Goal: Entertainment & Leisure: Consume media (video, audio)

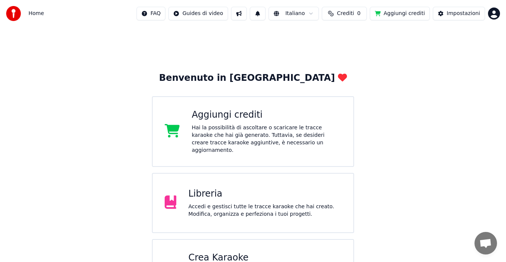
click at [209, 203] on div "Accedi e gestisci tutte le tracce karaoke che hai creato. Modifica, organizza e…" at bounding box center [264, 210] width 153 height 15
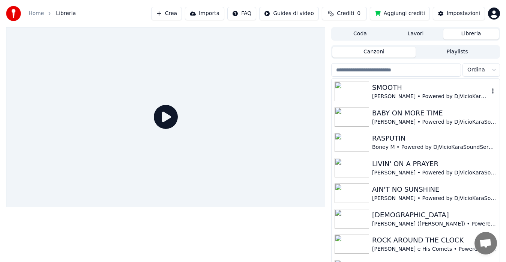
click at [381, 99] on div "[PERSON_NAME] • Powered by DjVicioKaraSoundService" at bounding box center [430, 97] width 117 height 8
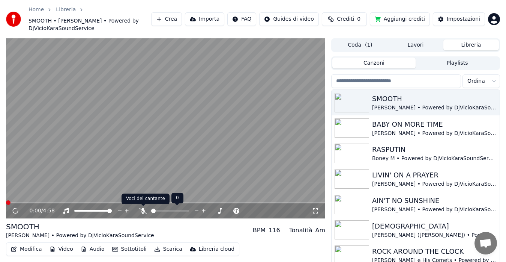
click at [143, 209] on icon at bounding box center [143, 211] width 8 height 6
click at [314, 211] on icon at bounding box center [316, 211] width 8 height 6
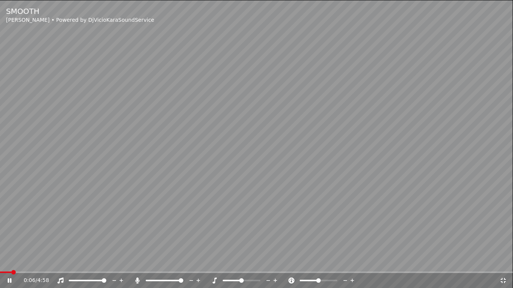
click at [290, 141] on video at bounding box center [256, 144] width 513 height 288
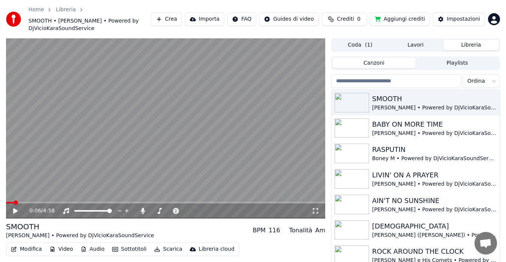
click at [263, 160] on video at bounding box center [165, 128] width 319 height 180
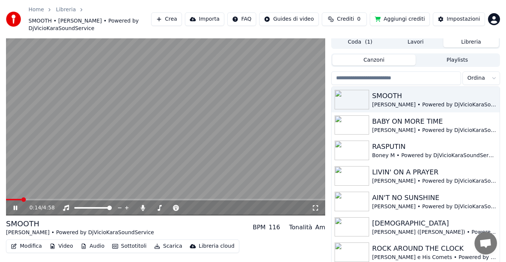
scroll to position [24, 0]
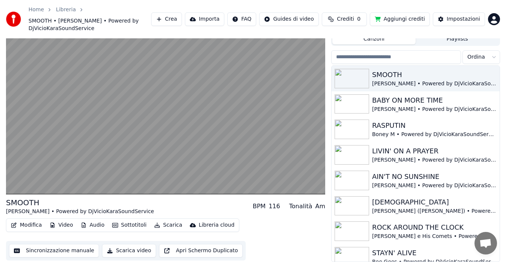
click at [182, 252] on button "Apri Schermo Duplicato" at bounding box center [201, 251] width 84 height 14
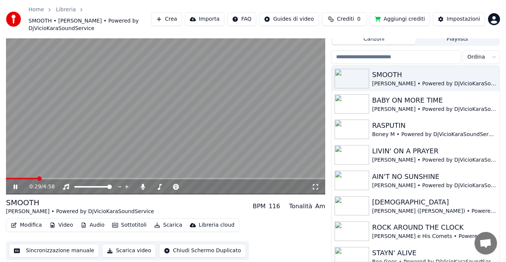
drag, startPoint x: 314, startPoint y: 187, endPoint x: 314, endPoint y: 195, distance: 8.6
click at [314, 187] on icon at bounding box center [316, 187] width 8 height 6
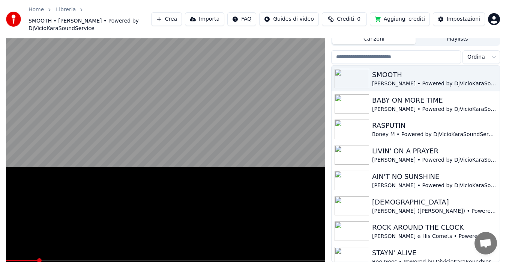
scroll to position [17, 0]
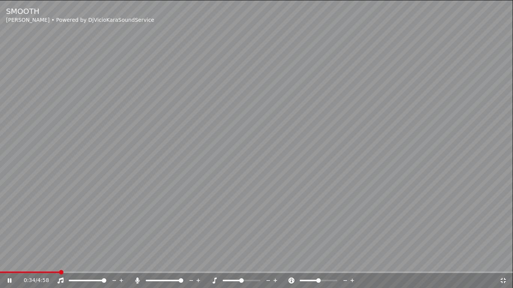
click at [314, 195] on video at bounding box center [256, 144] width 513 height 288
